Goal: Transaction & Acquisition: Obtain resource

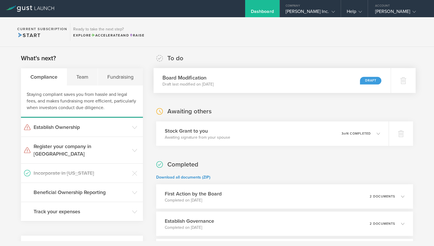
drag, startPoint x: 0, startPoint y: 0, endPoint x: 258, endPoint y: 76, distance: 268.7
click at [258, 76] on div "Board Modification Draft last modified on [DATE] Draft" at bounding box center [272, 80] width 237 height 25
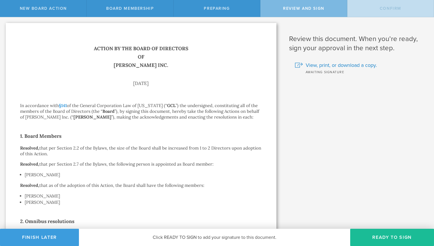
click at [49, 236] on button "Finish Later" at bounding box center [39, 237] width 79 height 17
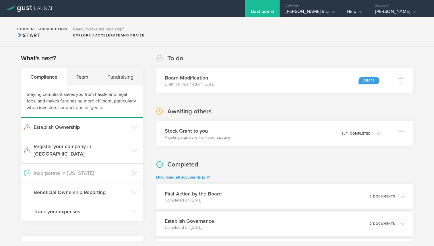
drag, startPoint x: 0, startPoint y: 0, endPoint x: 296, endPoint y: 55, distance: 301.2
click at [296, 55] on div "To do Board Modification Draft last modified on [DATE] Draft" at bounding box center [284, 73] width 257 height 39
drag, startPoint x: 296, startPoint y: 55, endPoint x: 404, endPoint y: 80, distance: 110.7
click at [404, 80] on icon at bounding box center [403, 80] width 7 height 7
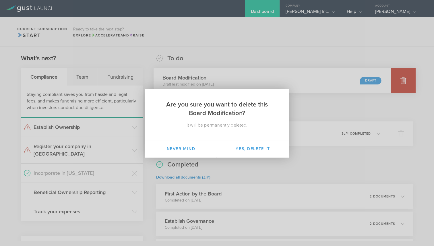
click at [253, 149] on button "Yes, delete it" at bounding box center [253, 148] width 72 height 17
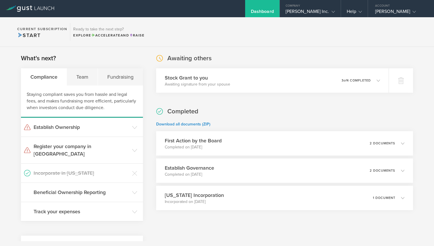
scroll to position [41, 0]
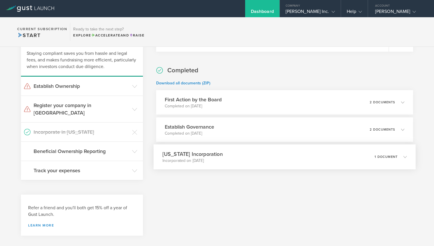
click at [258, 155] on div "[US_STATE] Incorporation Incorporated on [DATE] 1 document" at bounding box center [285, 156] width 262 height 25
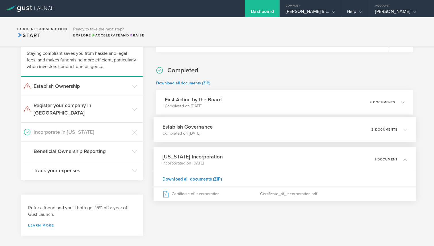
click at [249, 132] on div "Establish Governance Completed on [DATE] 2 documents" at bounding box center [285, 129] width 262 height 25
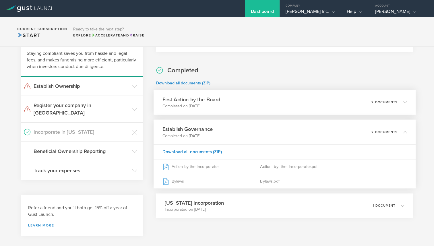
click at [245, 105] on div "First Action by the Board Completed on [DATE] 2 documents" at bounding box center [285, 102] width 262 height 25
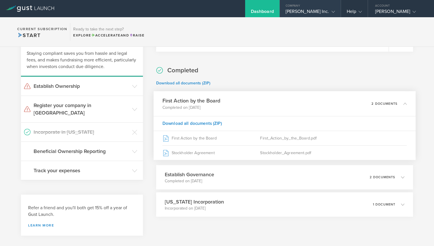
click at [326, 9] on div "[PERSON_NAME] Inc." at bounding box center [310, 13] width 49 height 9
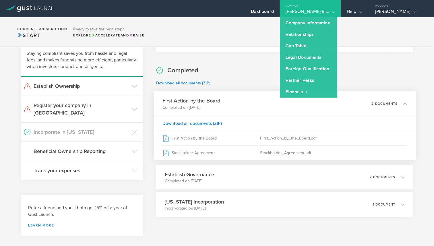
click at [337, 61] on link "Legal Documents" at bounding box center [308, 57] width 57 height 11
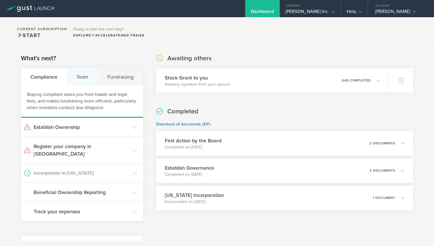
click at [93, 72] on div "Team" at bounding box center [82, 76] width 31 height 17
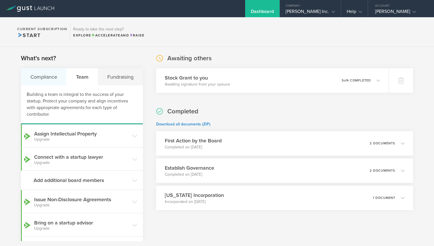
click at [40, 75] on div "Compliance" at bounding box center [44, 76] width 46 height 17
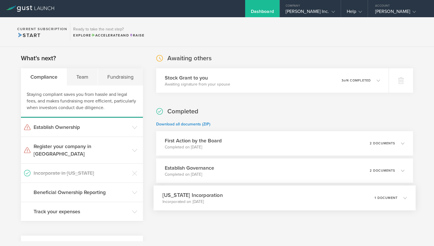
click at [212, 196] on h3 "[US_STATE] Incorporation" at bounding box center [192, 195] width 60 height 8
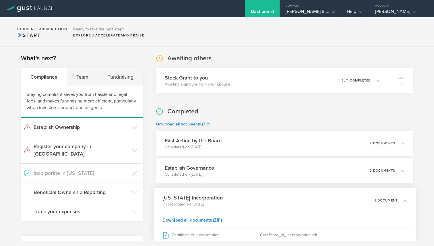
scroll to position [41, 0]
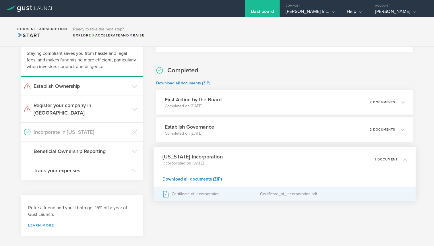
click at [201, 197] on div "Certificate of Incorporation" at bounding box center [211, 194] width 98 height 14
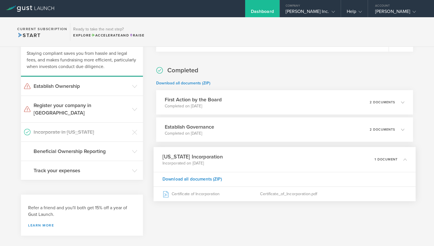
click at [232, 207] on section "Awaiting others Stock Grant to you Awaiting signature from your spouse 0 undeli…" at bounding box center [284, 114] width 257 height 202
